Goal: Information Seeking & Learning: Check status

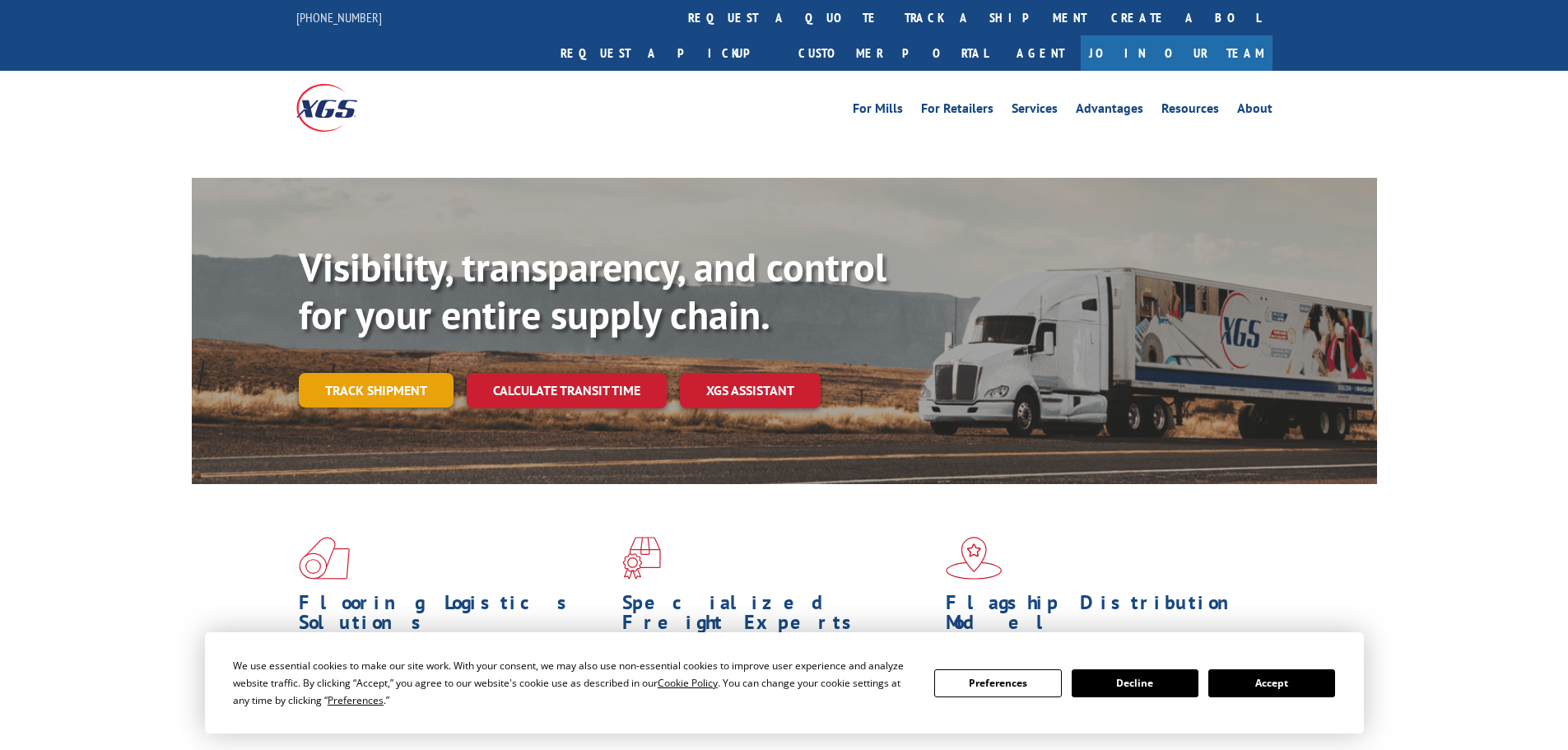
click at [389, 373] on link "Track shipment" at bounding box center [377, 391] width 155 height 34
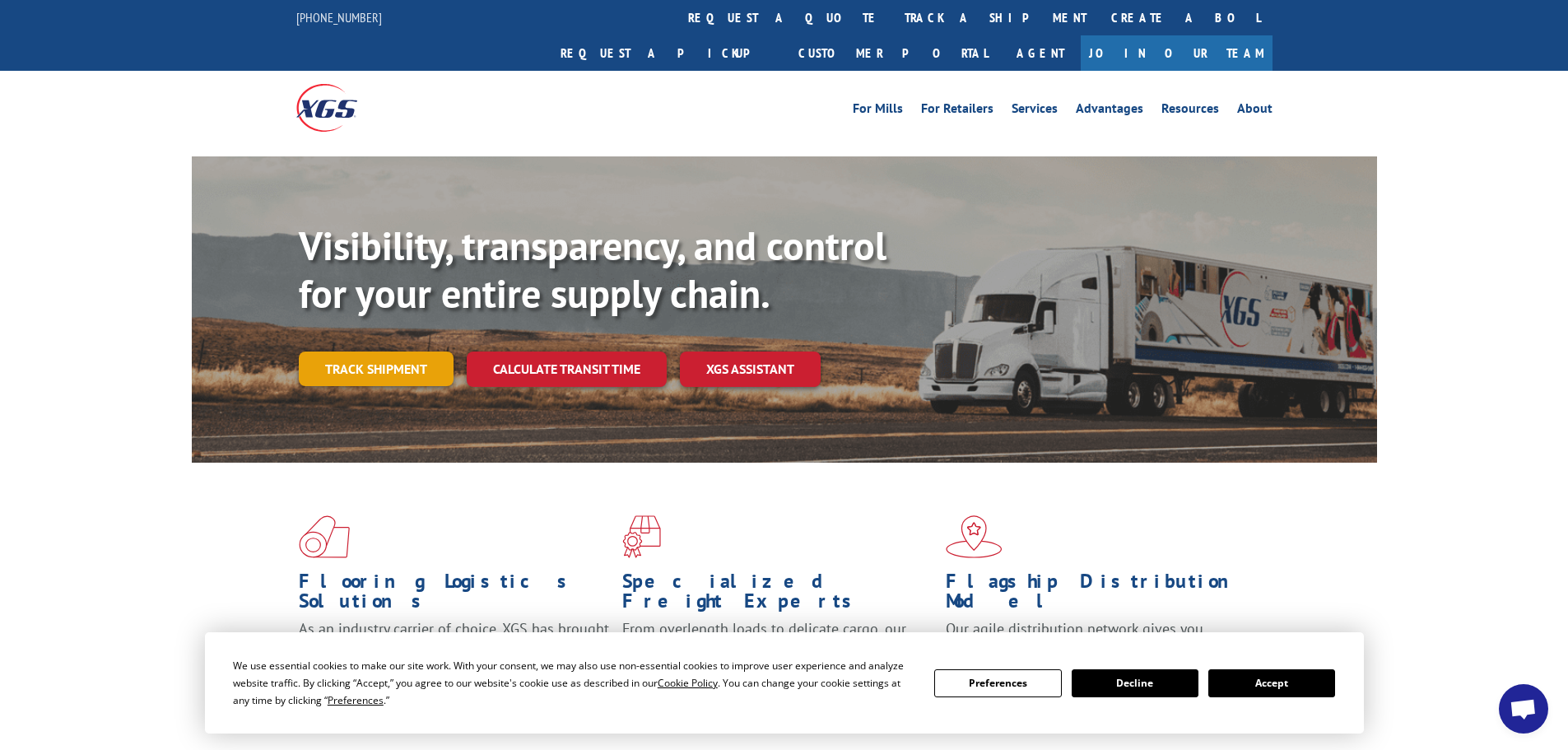
click at [372, 352] on link "Track shipment" at bounding box center [377, 369] width 155 height 34
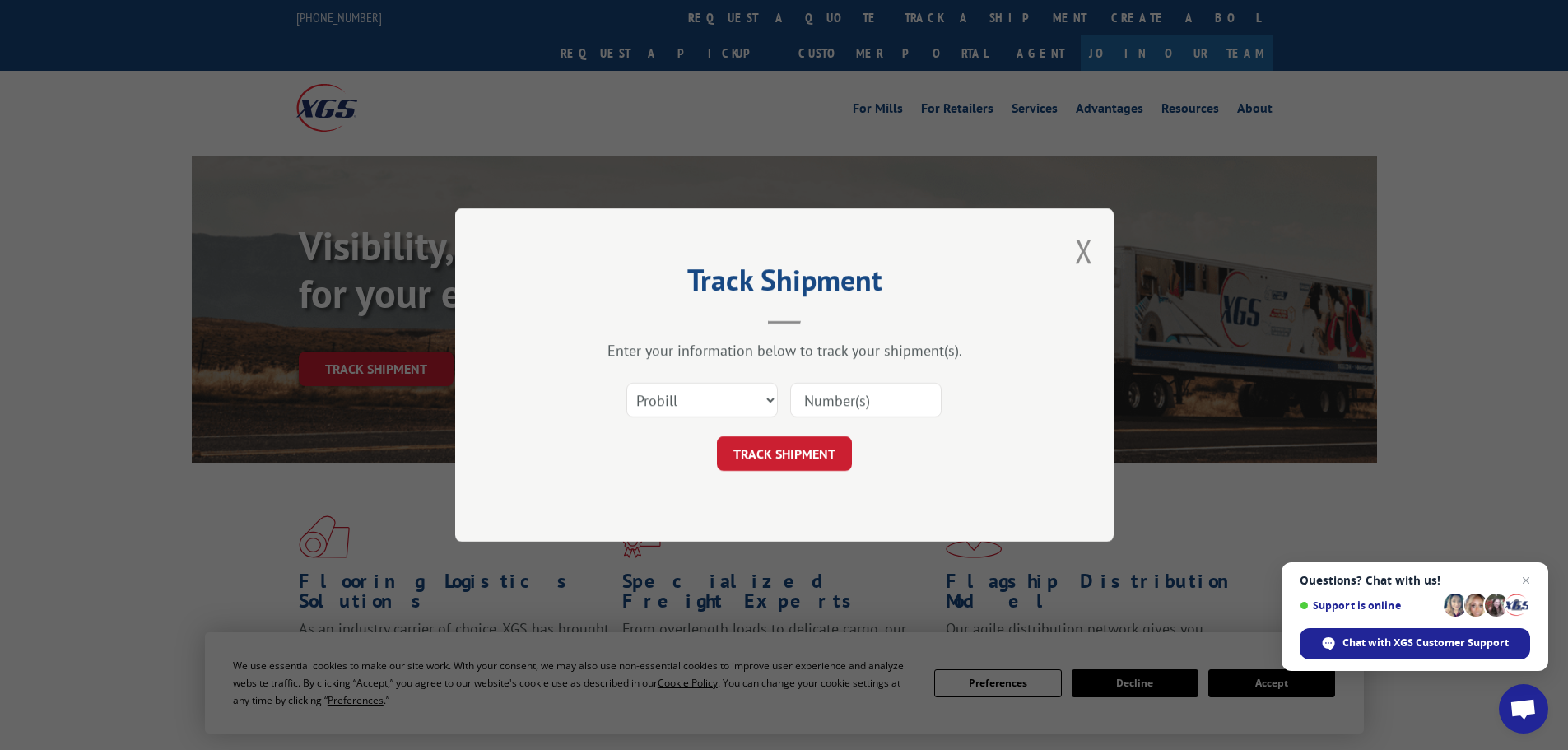
paste input "17673415"
type input "17673415"
click at [808, 458] on button "TRACK SHIPMENT" at bounding box center [784, 453] width 135 height 34
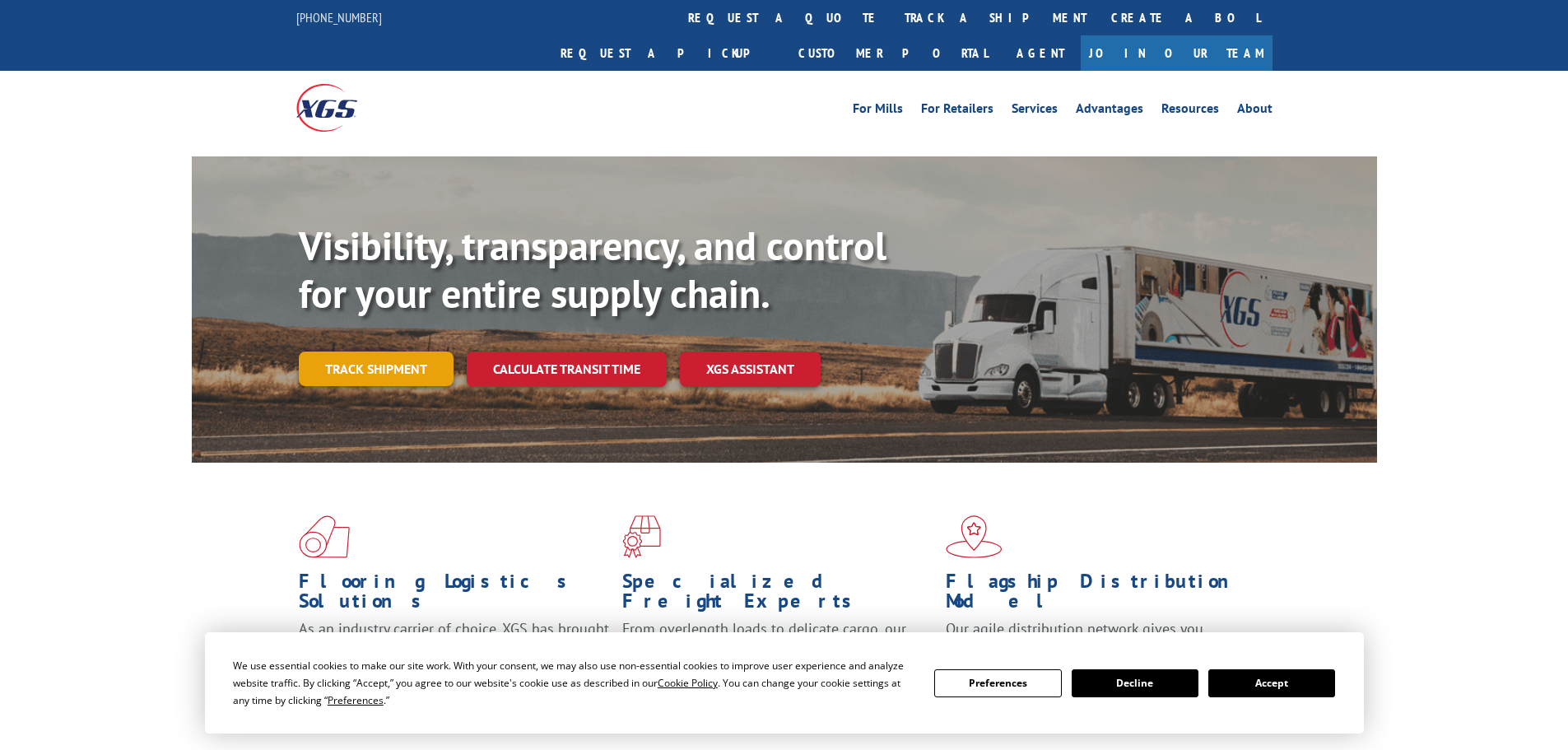
click at [401, 352] on link "Track shipment" at bounding box center [377, 369] width 155 height 34
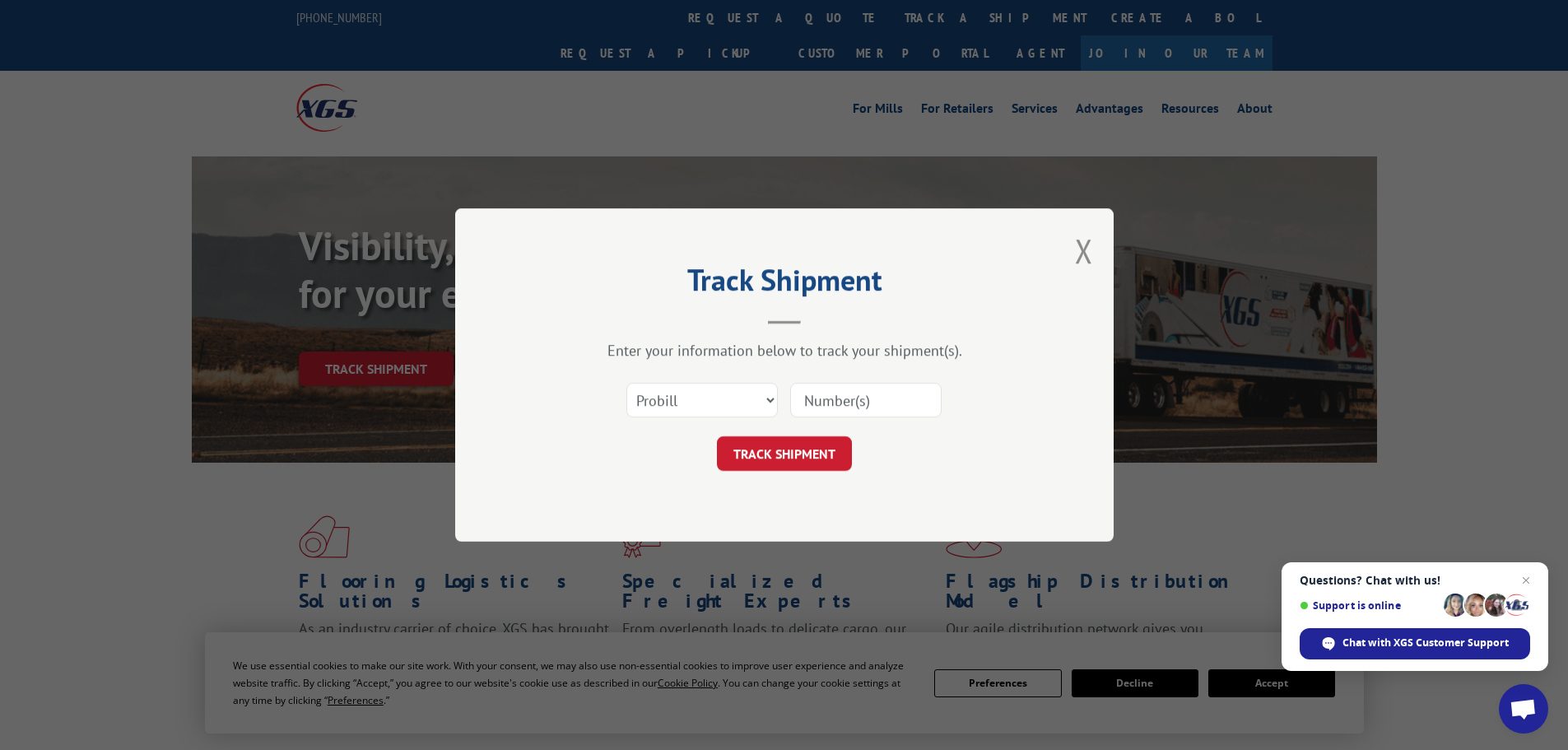
click at [863, 399] on input at bounding box center [866, 400] width 152 height 34
paste input "17523527"
type input "17523527"
click at [798, 466] on button "TRACK SHIPMENT" at bounding box center [784, 453] width 135 height 34
